Goal: Task Accomplishment & Management: Complete application form

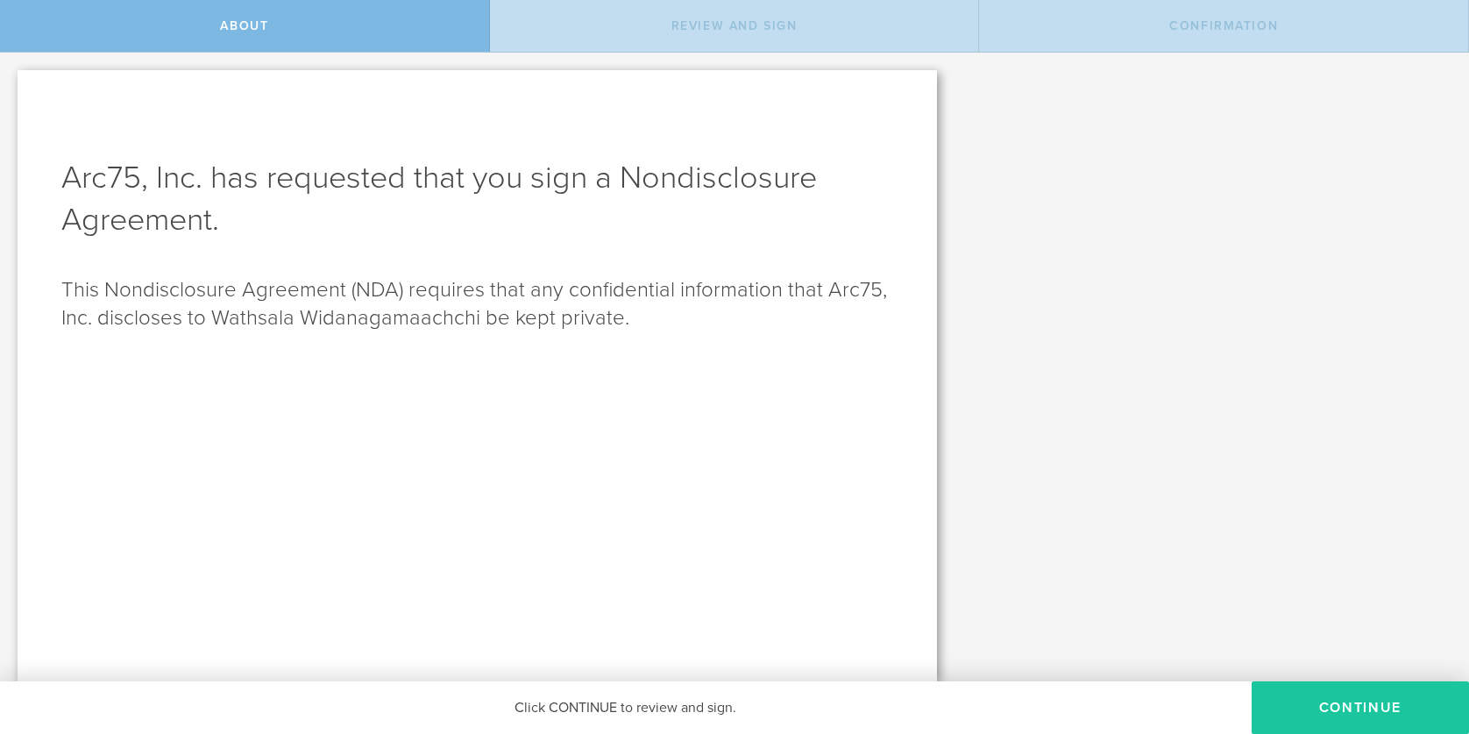
click at [1343, 692] on button "Continue" at bounding box center [1360, 707] width 217 height 53
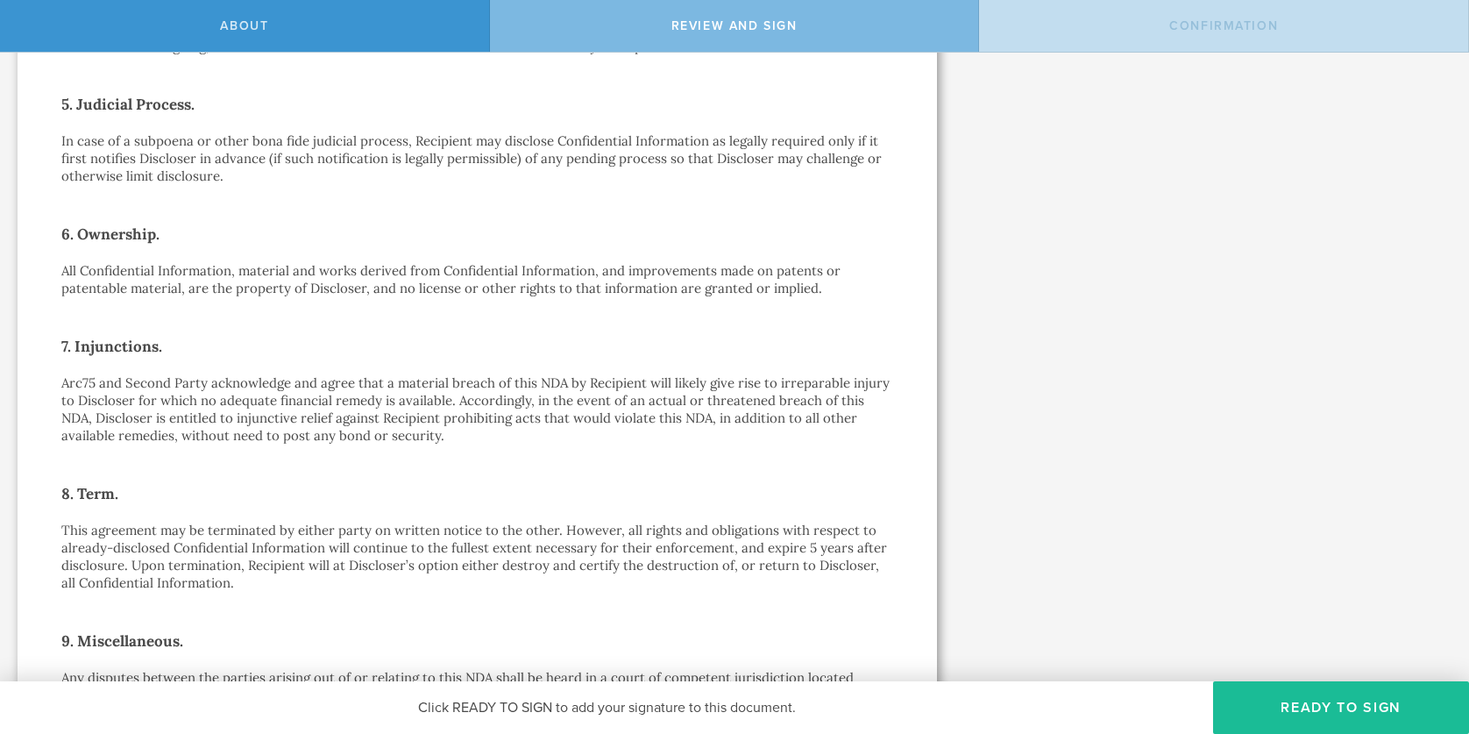
scroll to position [1331, 0]
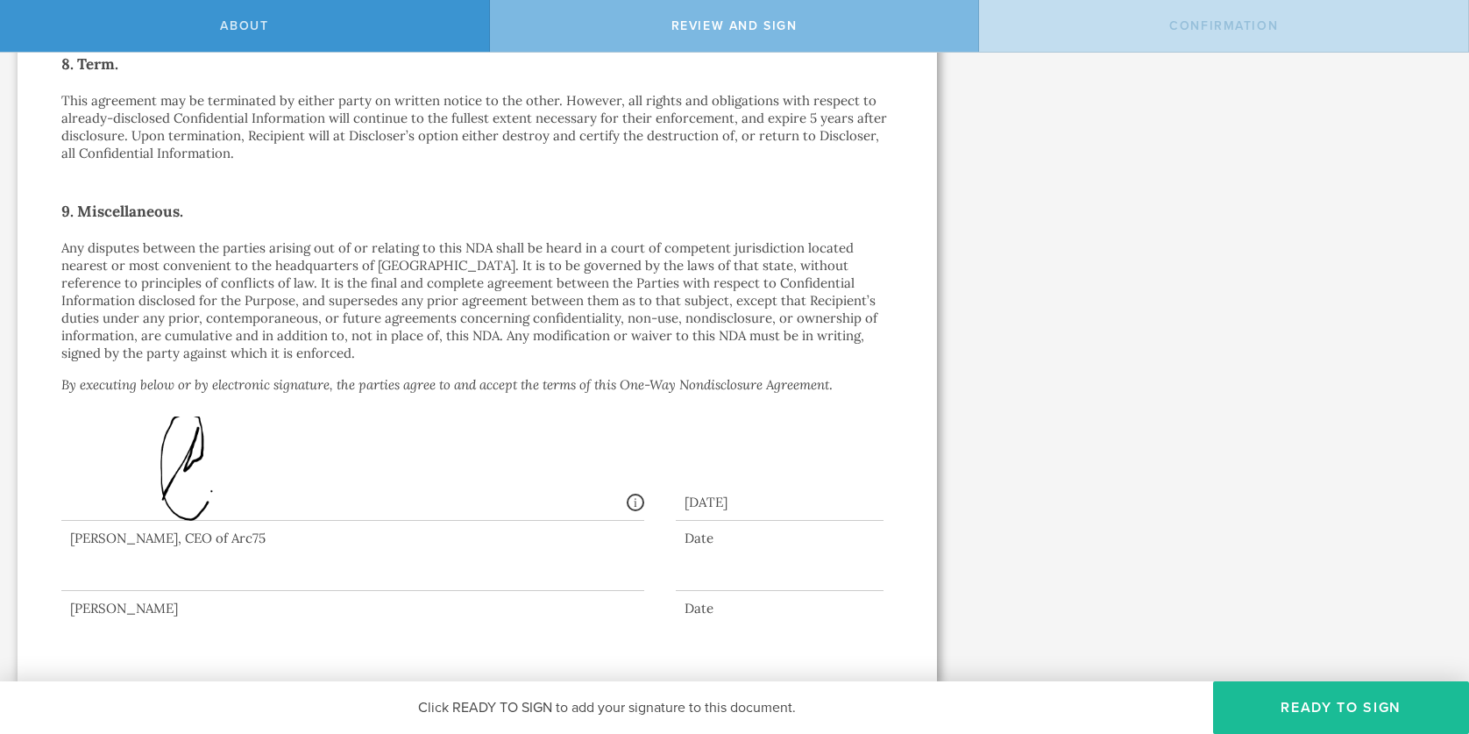
drag, startPoint x: 186, startPoint y: 533, endPoint x: 89, endPoint y: 536, distance: 96.5
click at [89, 536] on div at bounding box center [352, 556] width 583 height 70
drag, startPoint x: 67, startPoint y: 536, endPoint x: 500, endPoint y: 368, distance: 463.4
click at [174, 535] on div at bounding box center [352, 556] width 583 height 70
click at [436, 575] on div at bounding box center [352, 556] width 583 height 70
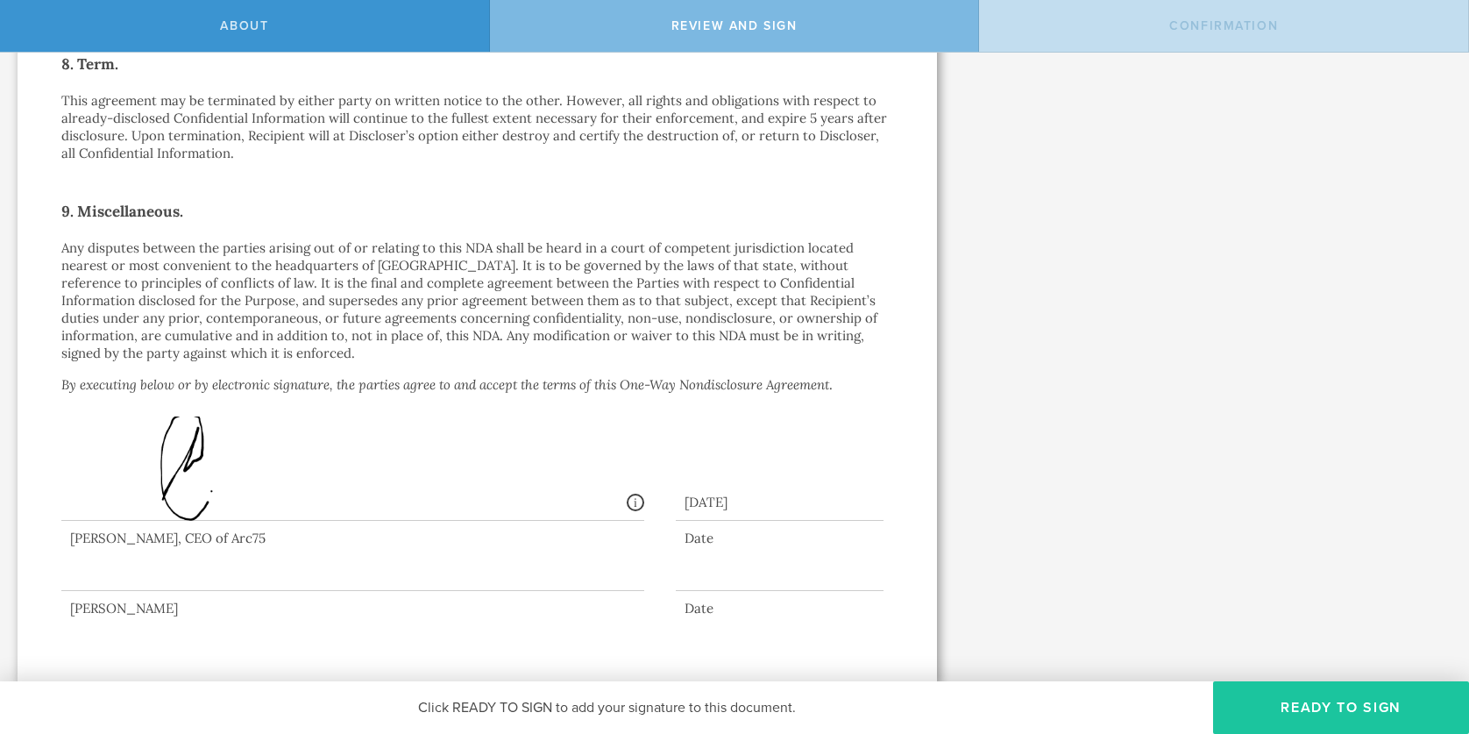
click at [1288, 717] on button "Ready to Sign" at bounding box center [1341, 707] width 256 height 53
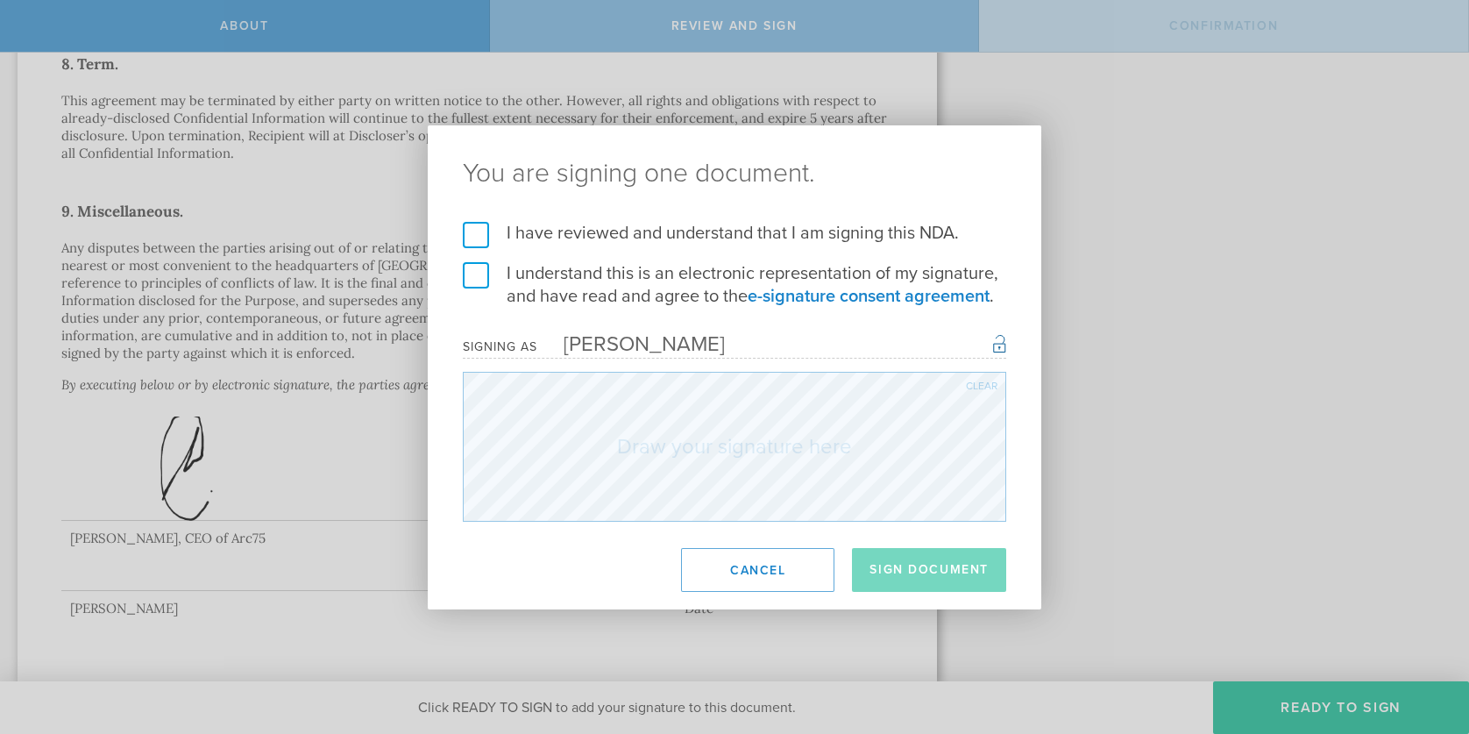
click at [468, 232] on label "I have reviewed and understand that I am signing this NDA." at bounding box center [734, 233] width 543 height 23
click at [0, 0] on input "I have reviewed and understand that I am signing this NDA." at bounding box center [0, 0] width 0 height 0
click at [465, 263] on label "I understand this is an electronic representation of my signature, and have rea…" at bounding box center [734, 285] width 543 height 46
click at [0, 0] on input "I understand this is an electronic representation of my signature, and have rea…" at bounding box center [0, 0] width 0 height 0
click at [905, 576] on button "Sign Document" at bounding box center [929, 570] width 154 height 44
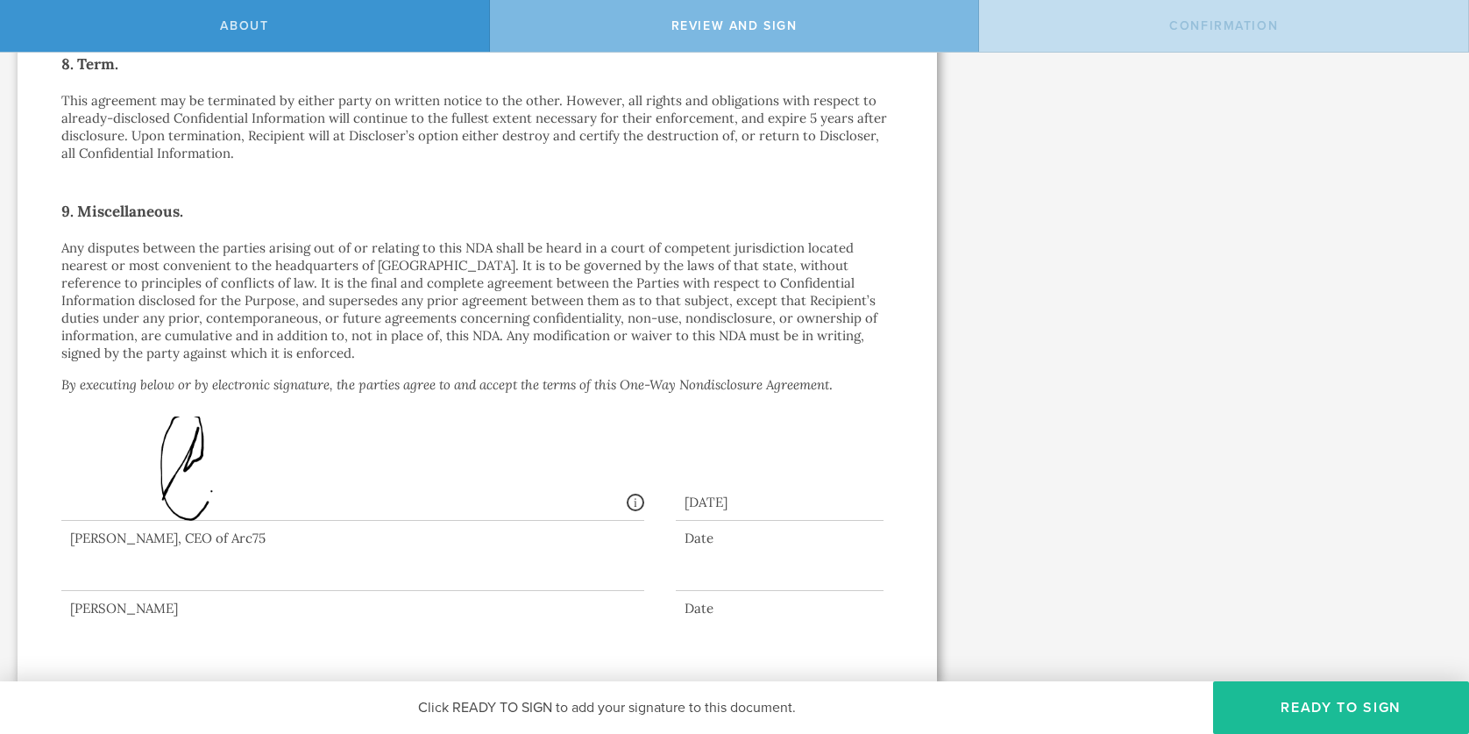
scroll to position [0, 0]
